Goal: Information Seeking & Learning: Learn about a topic

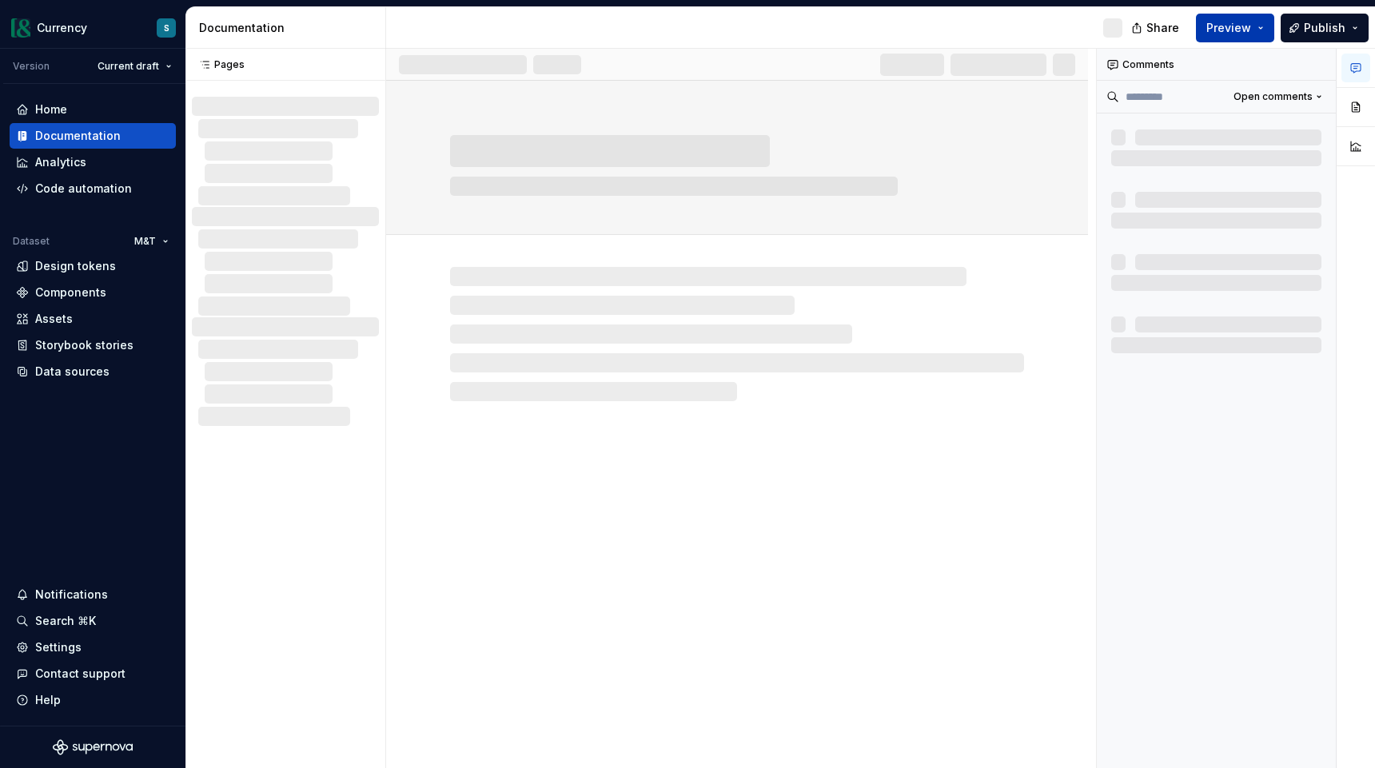
click at [1259, 30] on button "Preview" at bounding box center [1235, 28] width 78 height 29
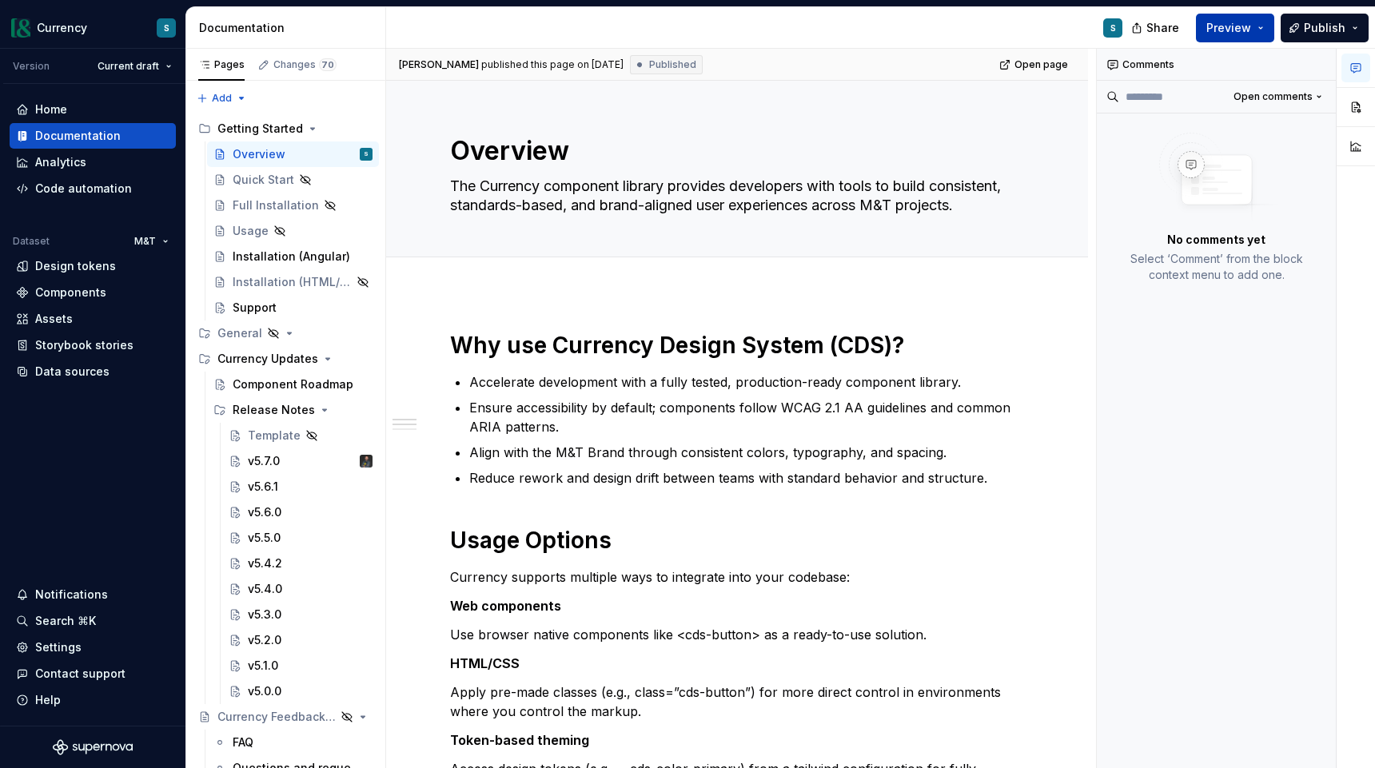
click at [1253, 31] on button "Preview" at bounding box center [1235, 28] width 78 height 29
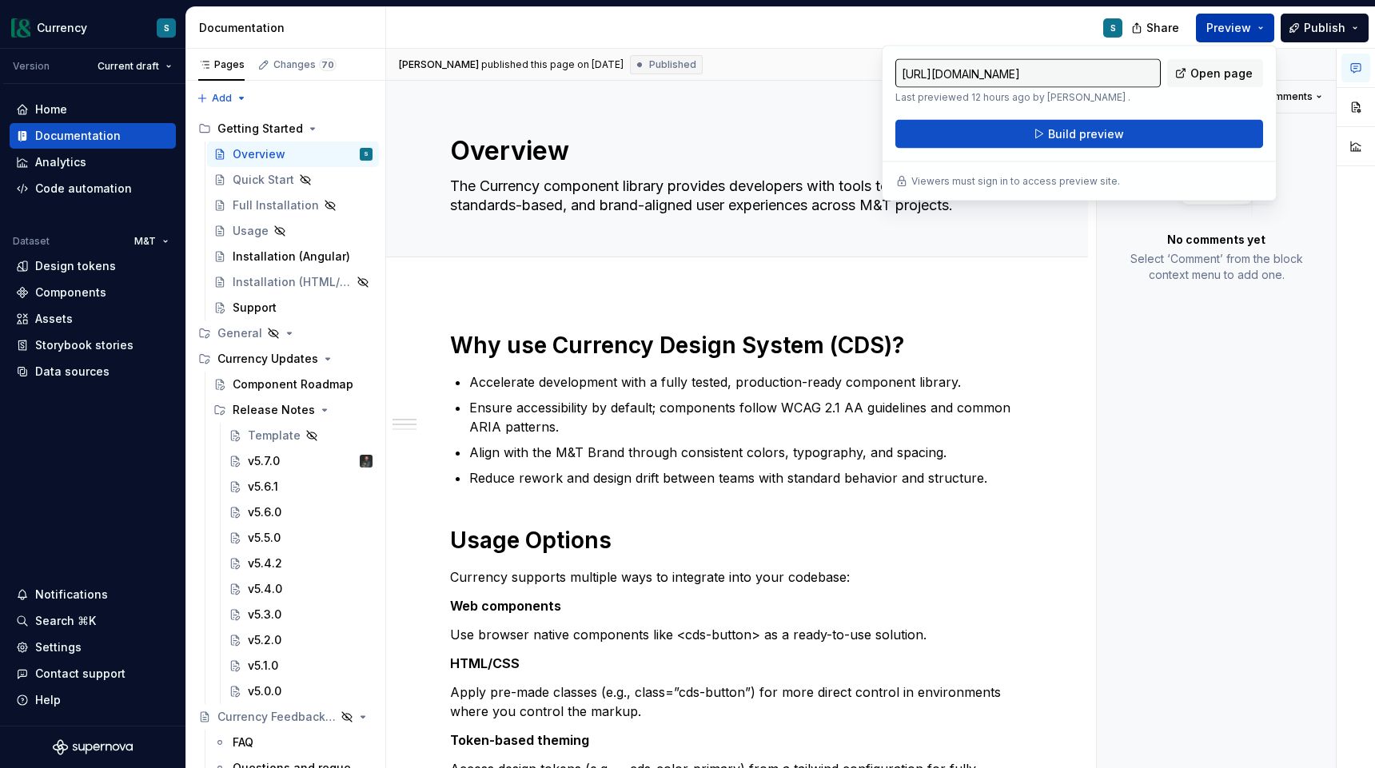
click at [1197, 76] on span "Open page" at bounding box center [1221, 74] width 62 height 16
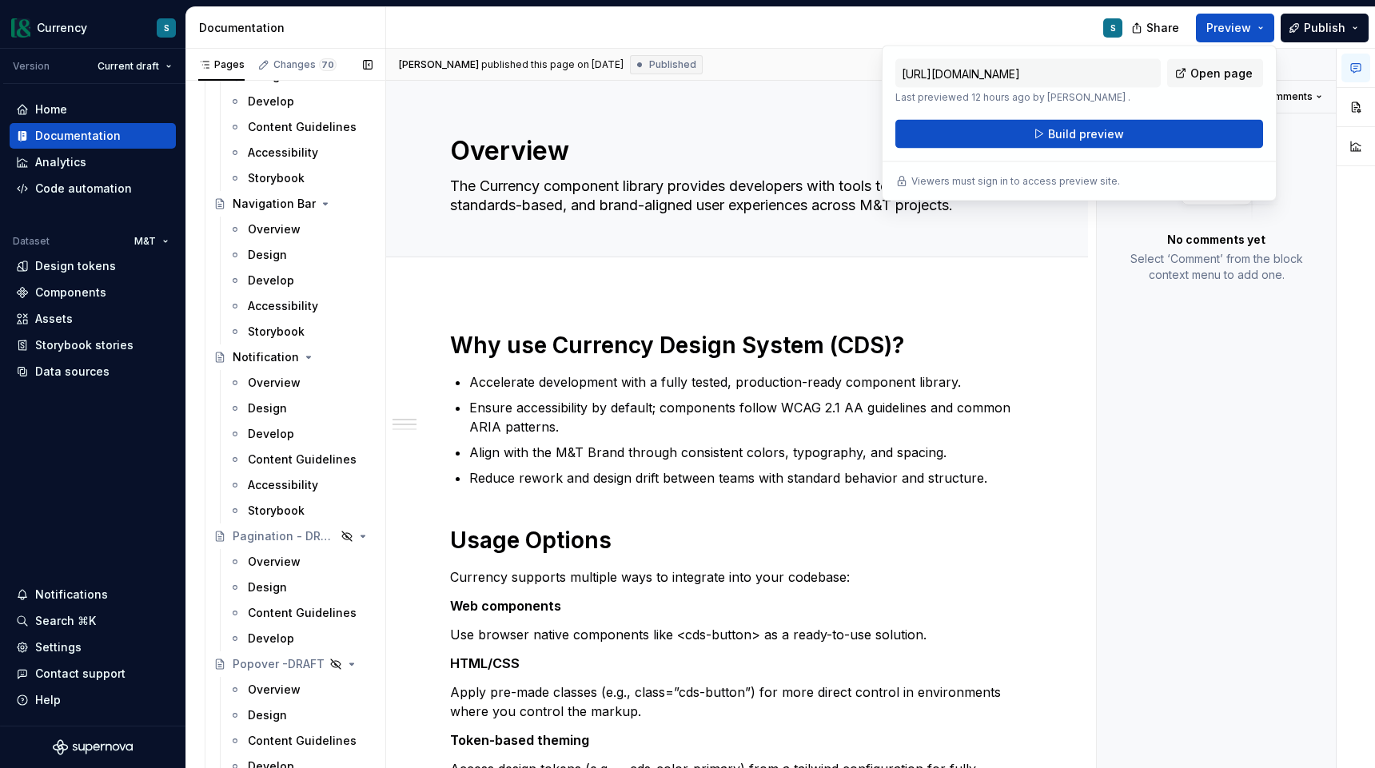
scroll to position [7962, 0]
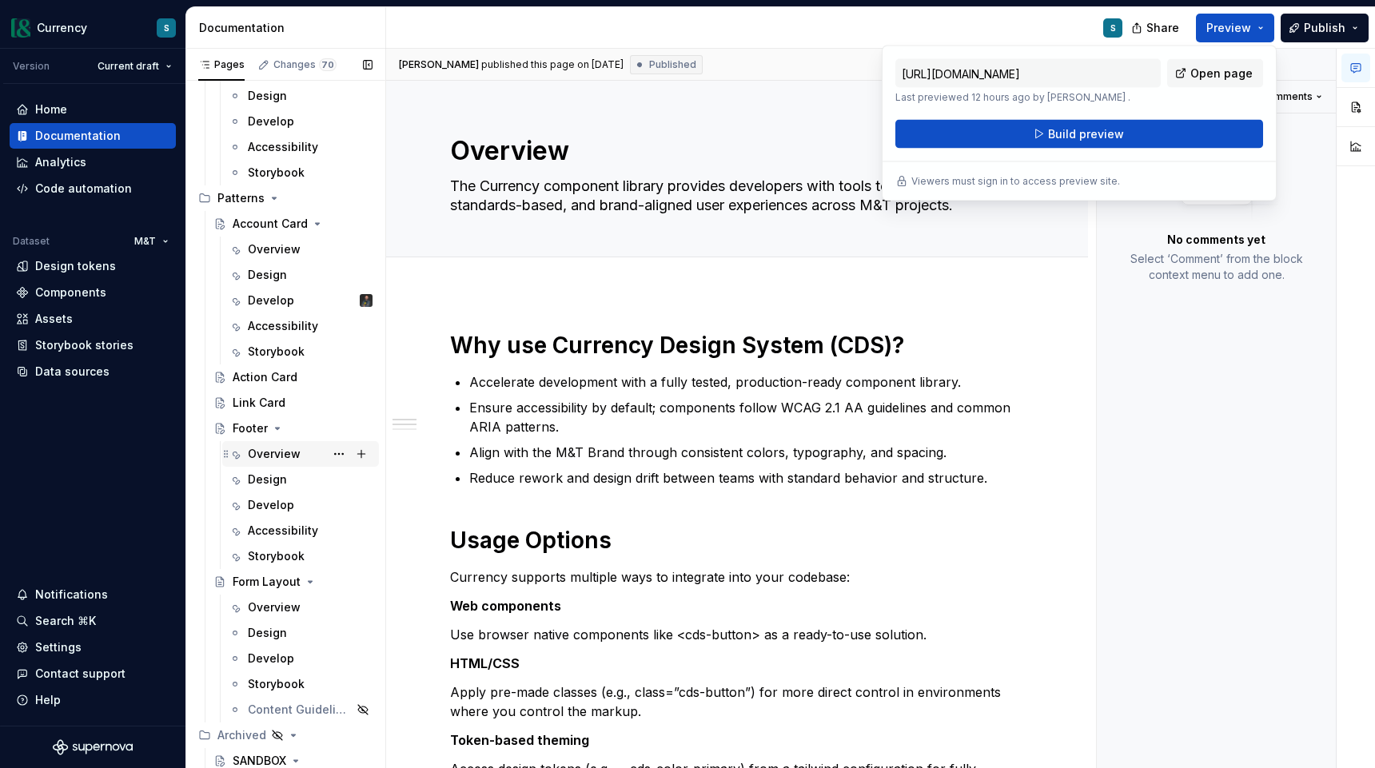
click at [259, 452] on div "Overview" at bounding box center [274, 454] width 53 height 16
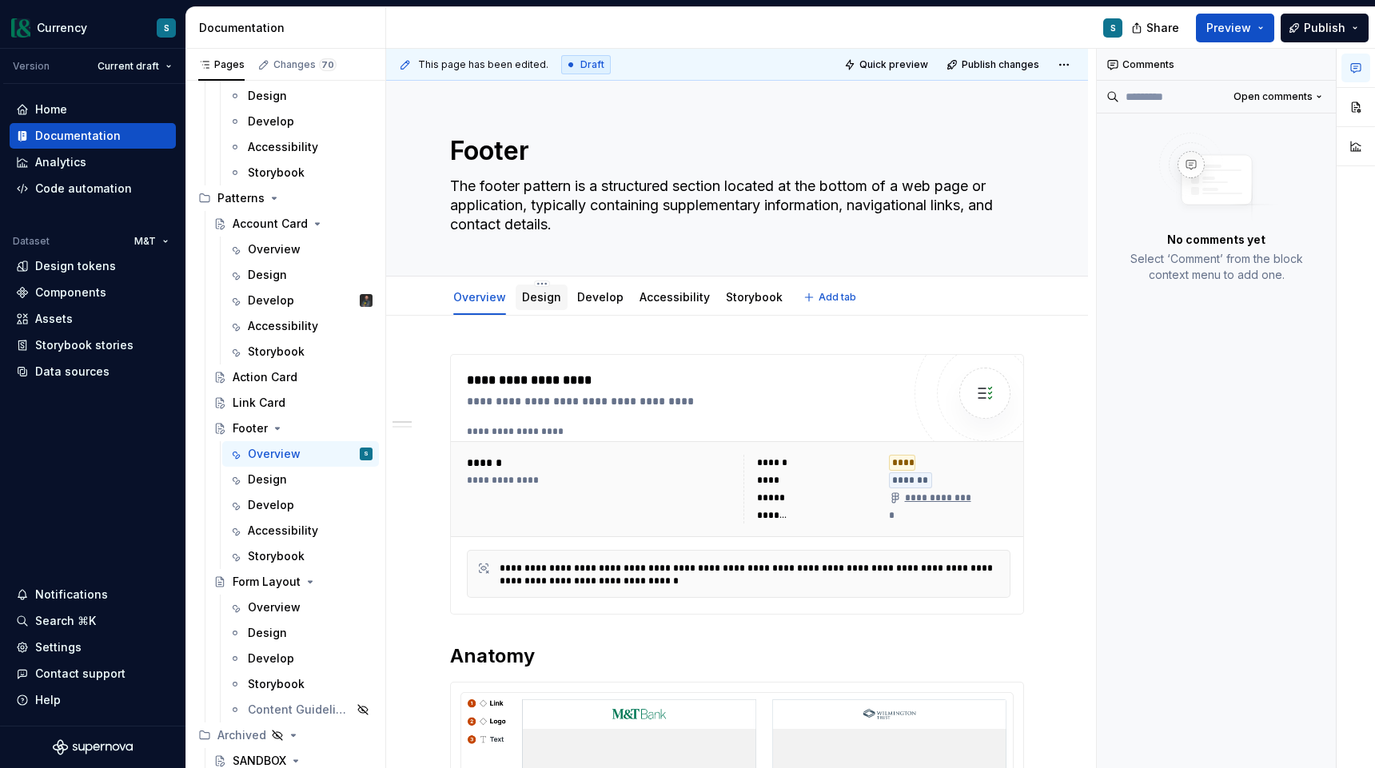
click at [535, 305] on div "Design" at bounding box center [541, 297] width 39 height 19
click at [536, 298] on link "Design" at bounding box center [541, 297] width 39 height 14
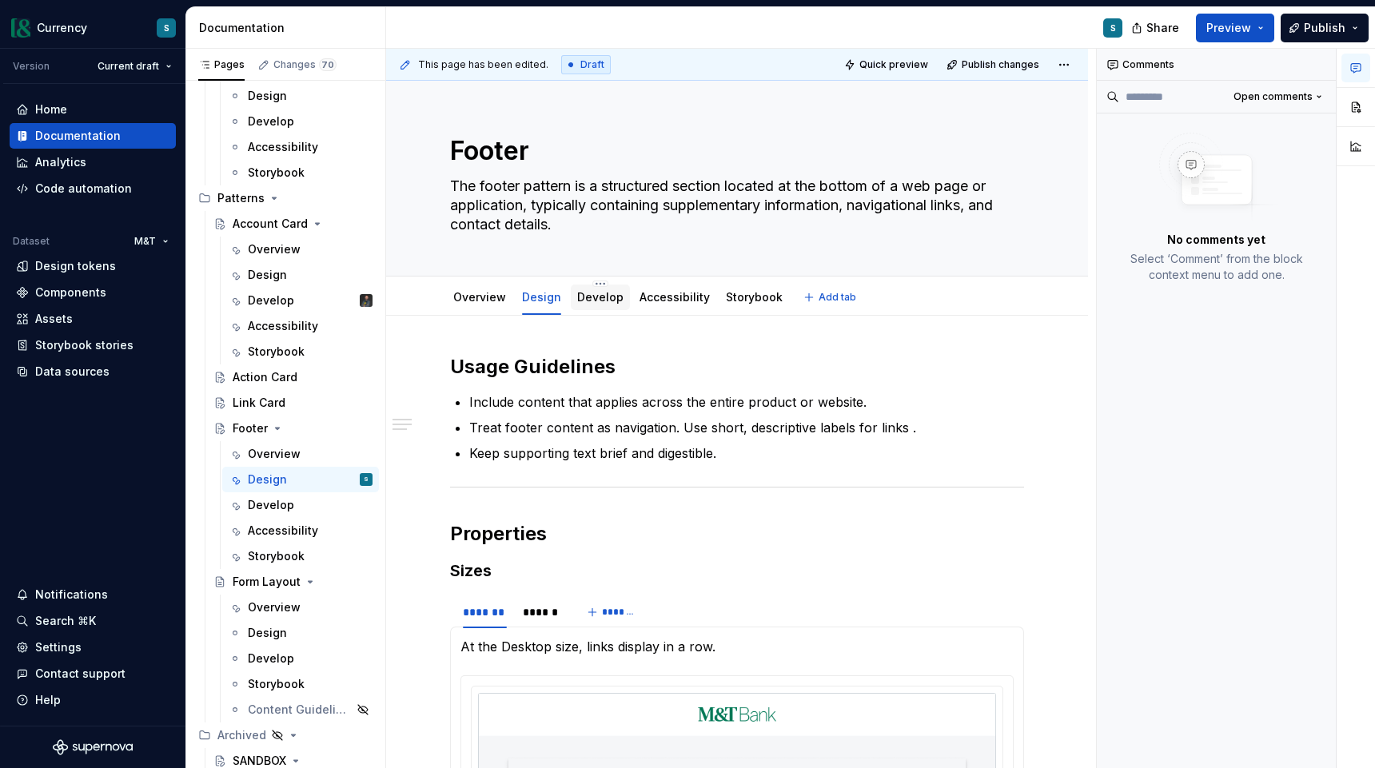
click at [595, 300] on link "Develop" at bounding box center [600, 297] width 46 height 14
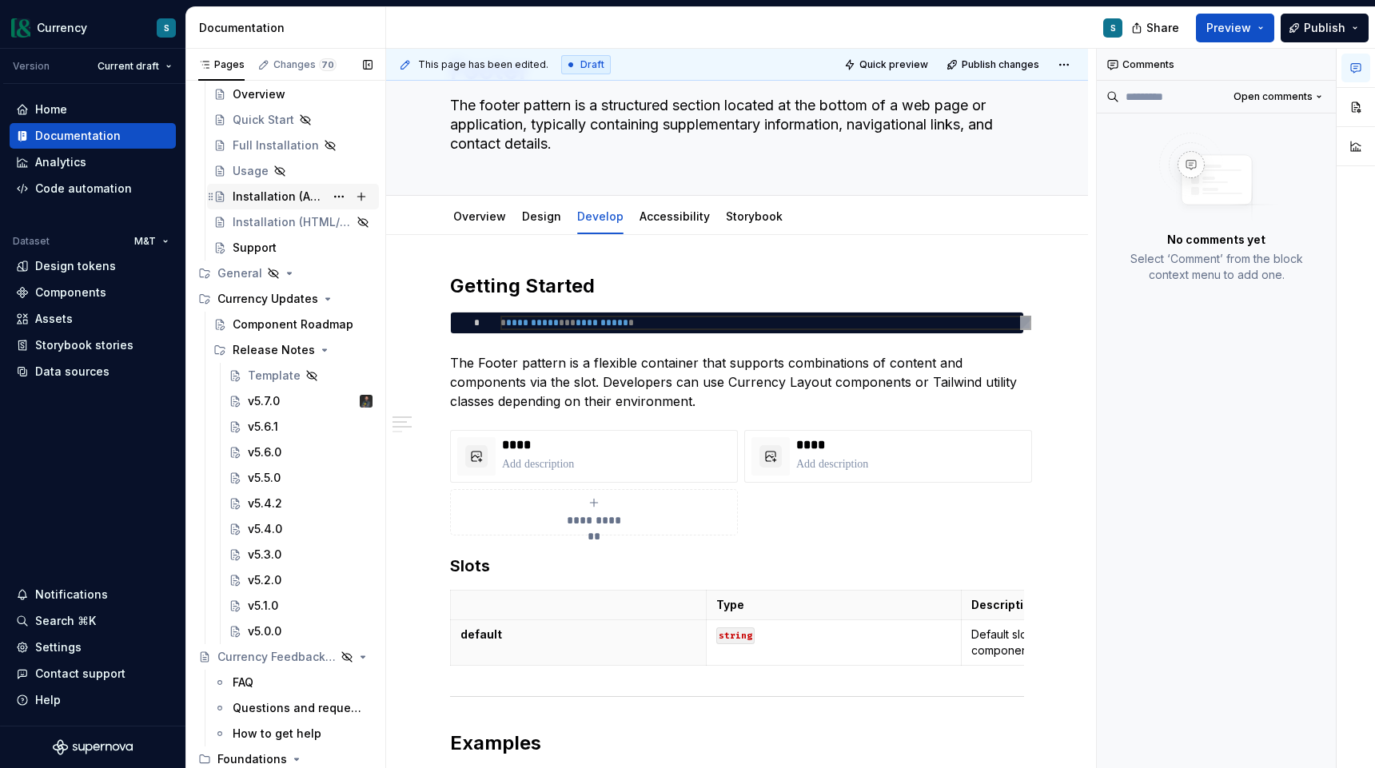
scroll to position [74, 0]
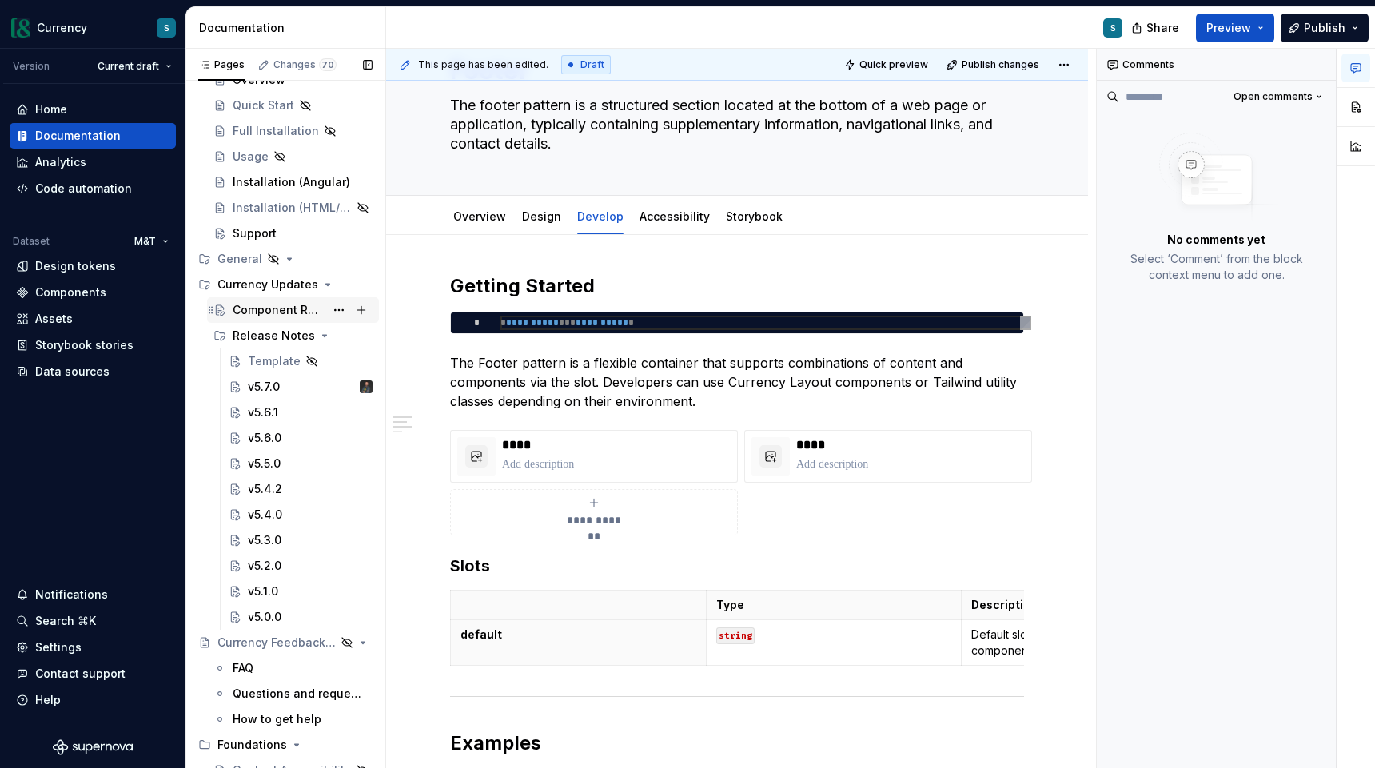
click at [307, 305] on div "Component Roadmap" at bounding box center [279, 310] width 92 height 16
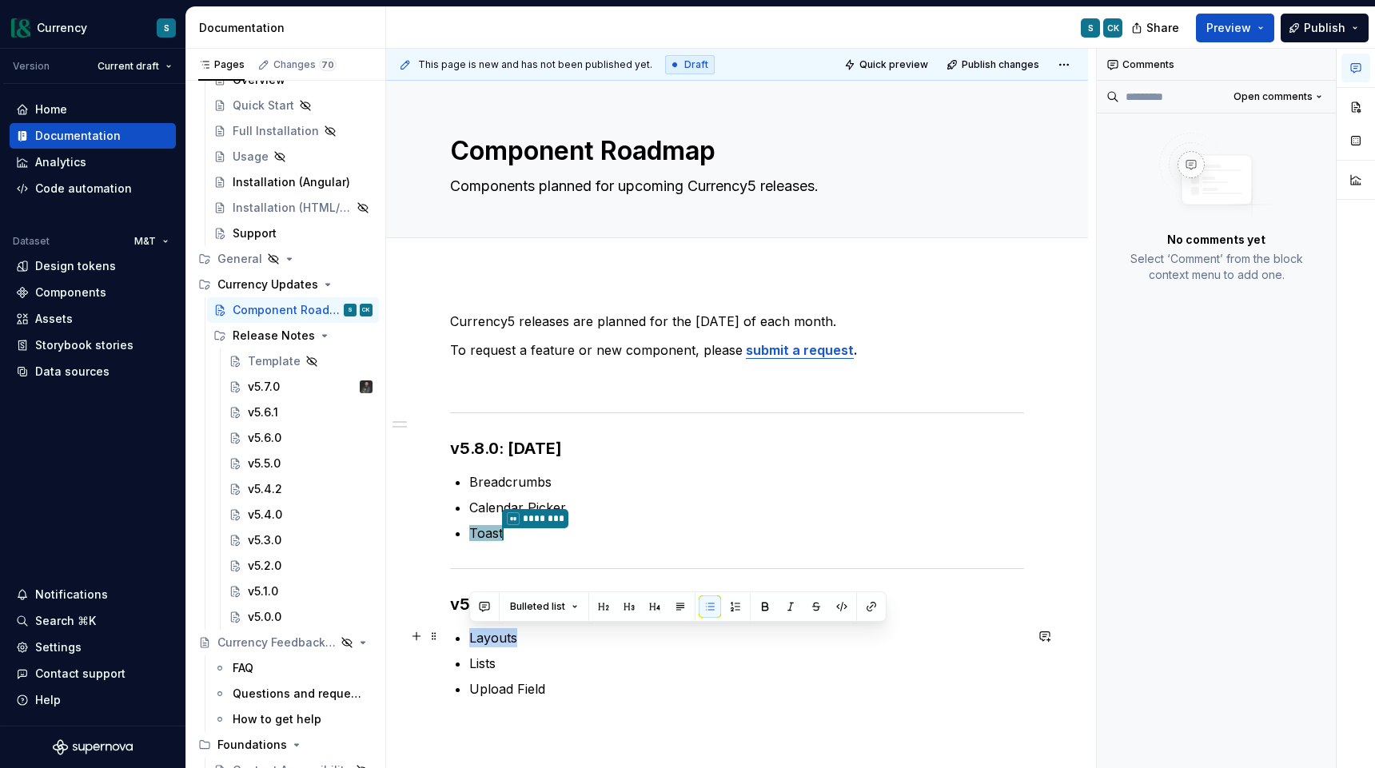
drag, startPoint x: 470, startPoint y: 643, endPoint x: 523, endPoint y: 642, distance: 52.8
click at [523, 642] on p "Layouts" at bounding box center [746, 637] width 555 height 19
click at [548, 660] on p "Lists" at bounding box center [746, 663] width 555 height 19
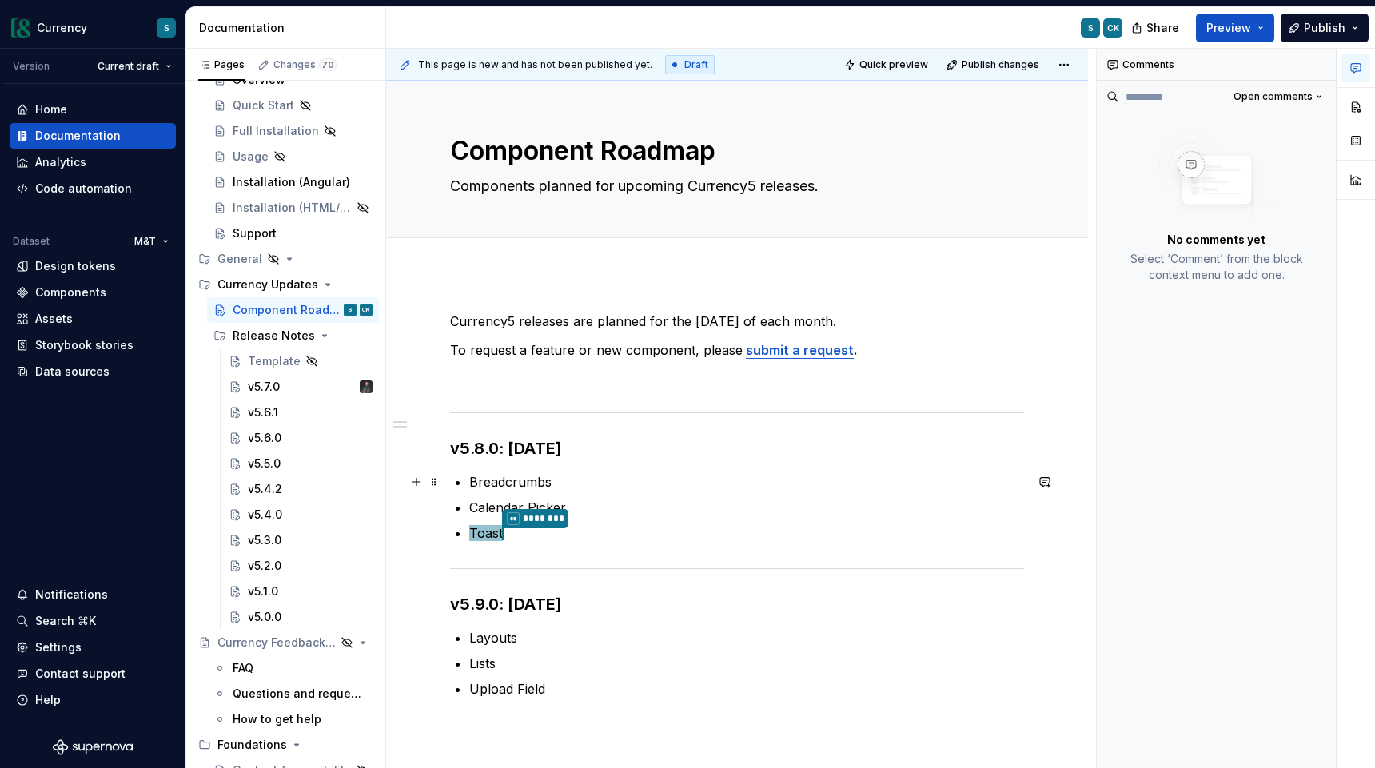
click at [665, 486] on p "Breadcrumbs" at bounding box center [746, 481] width 555 height 19
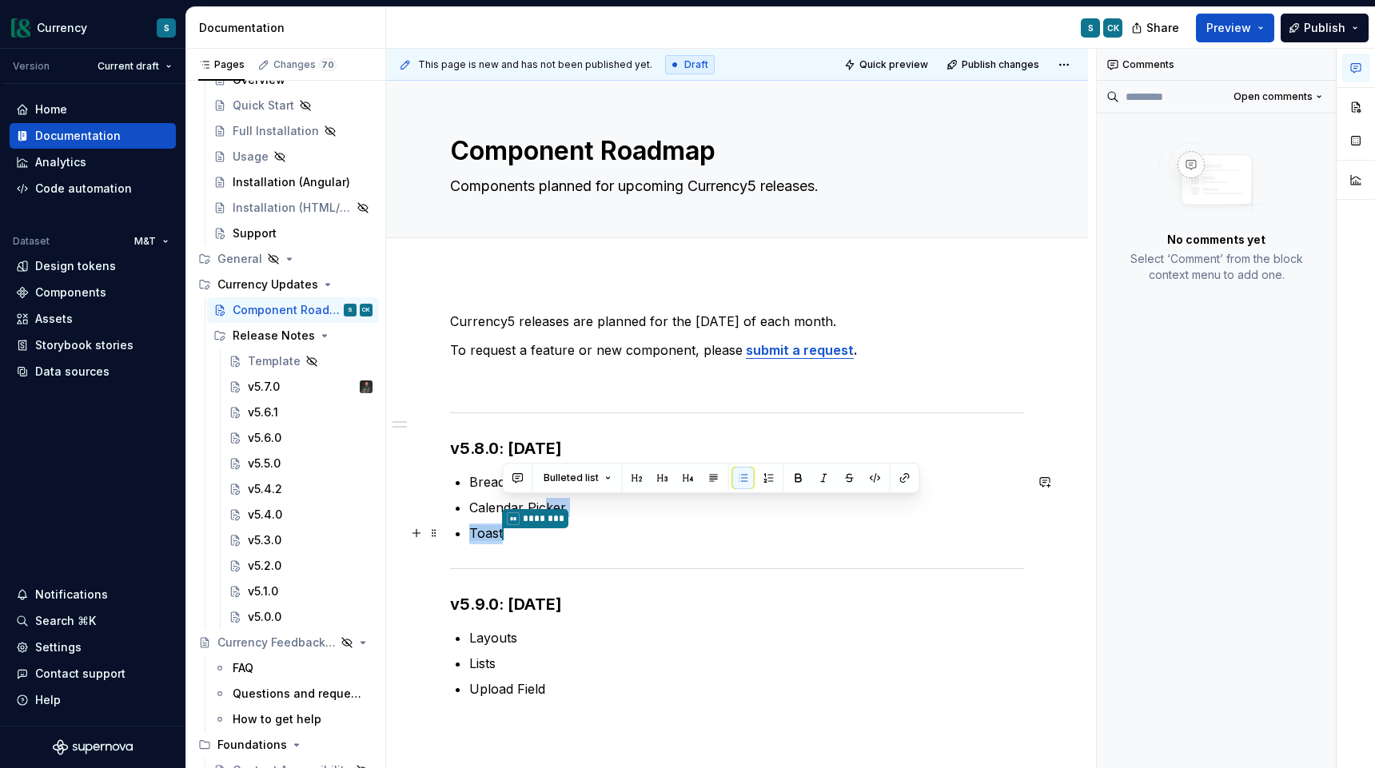
drag, startPoint x: 544, startPoint y: 514, endPoint x: 550, endPoint y: 528, distance: 15.4
click at [550, 528] on ul "Breadcrumbs Calendar Picker Toast ** ********" at bounding box center [746, 508] width 555 height 72
click at [664, 520] on ul "Breadcrumbs Calendar Picker Toast ** ********" at bounding box center [746, 508] width 555 height 72
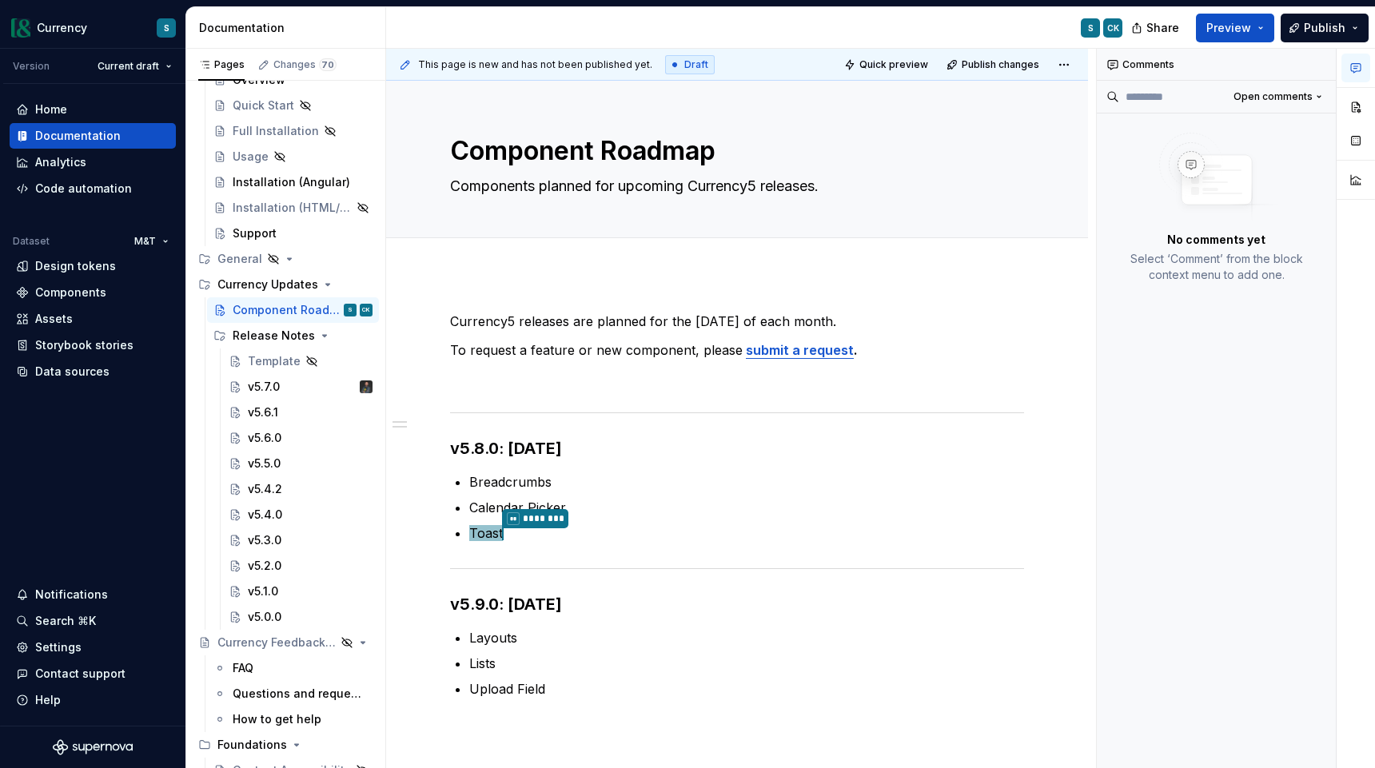
type textarea "*"
